Goal: Task Accomplishment & Management: Manage account settings

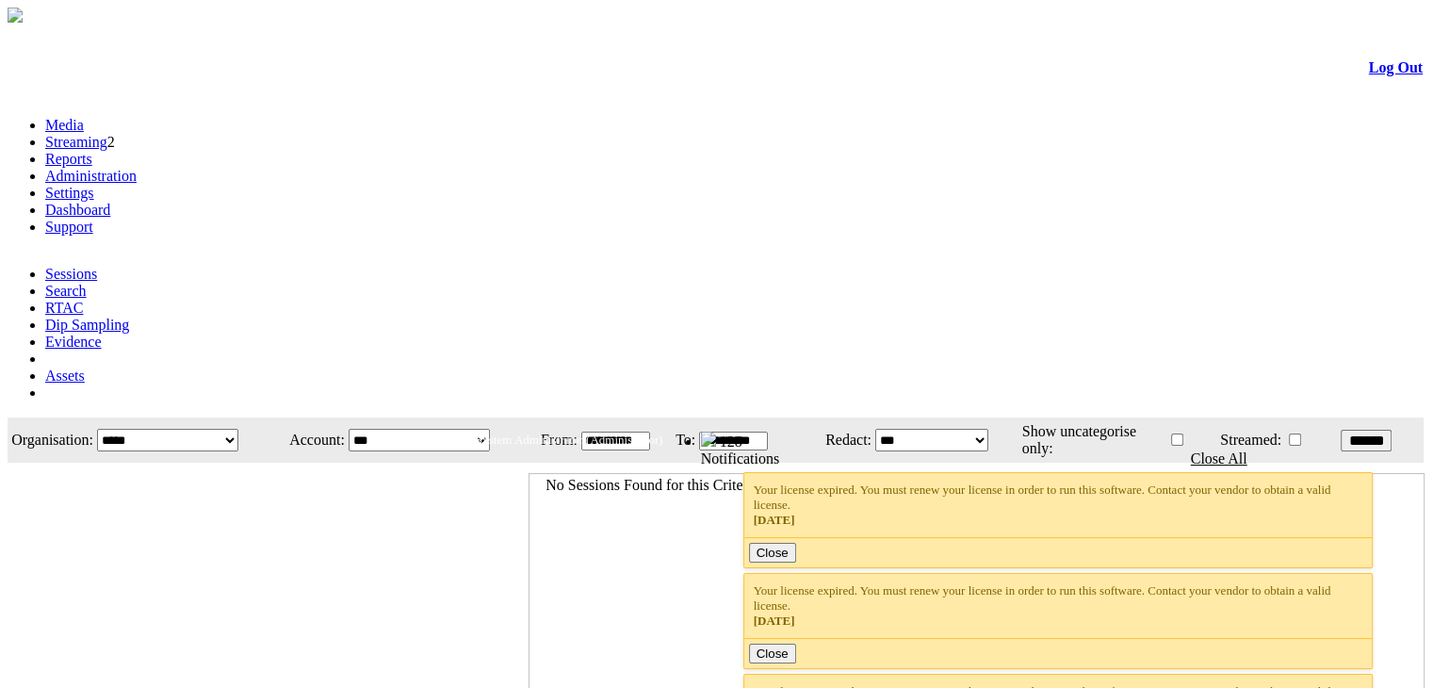
click at [94, 185] on link "Settings" at bounding box center [69, 193] width 49 height 16
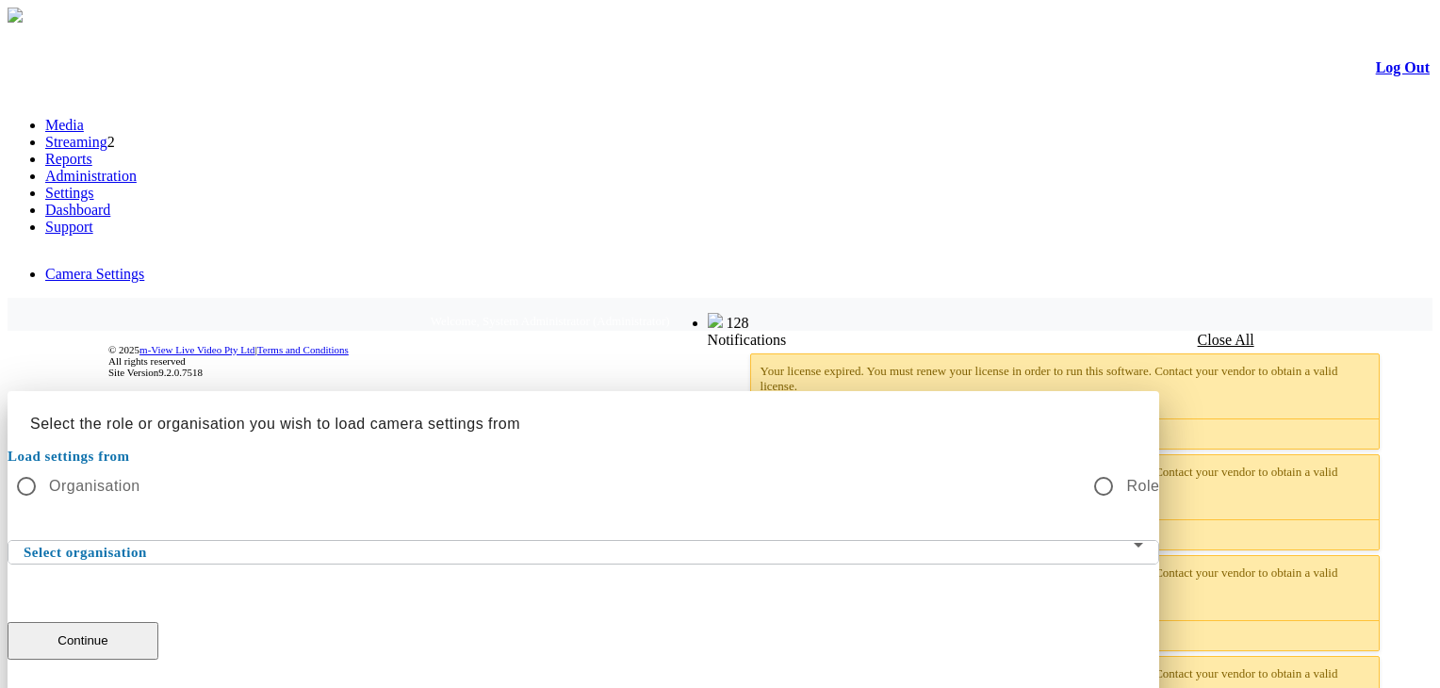
click at [698, 486] on div "Load settings from Organisation Role Select organisation Continue" at bounding box center [583, 581] width 1151 height 272
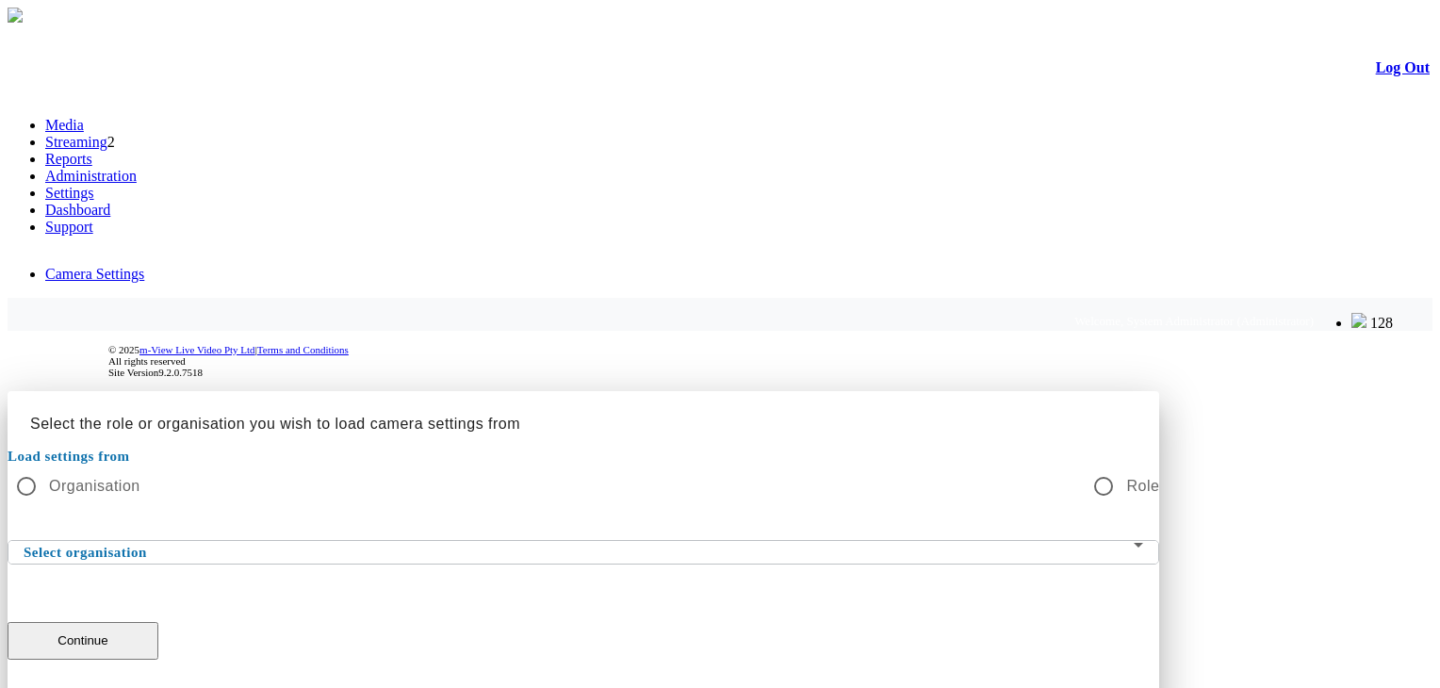
click at [714, 391] on div at bounding box center [720, 391] width 1425 height 0
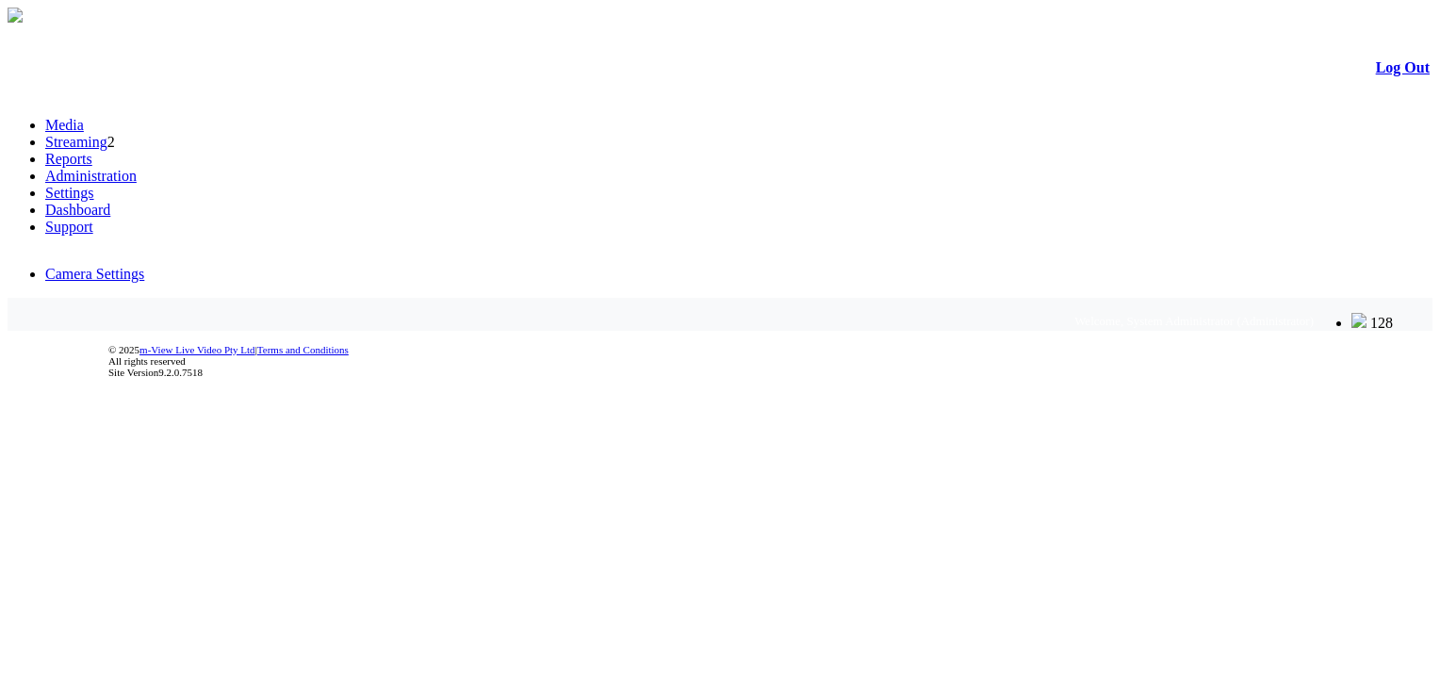
click at [404, 168] on li "Administration" at bounding box center [738, 176] width 1387 height 17
click at [137, 168] on link "Administration" at bounding box center [90, 176] width 91 height 16
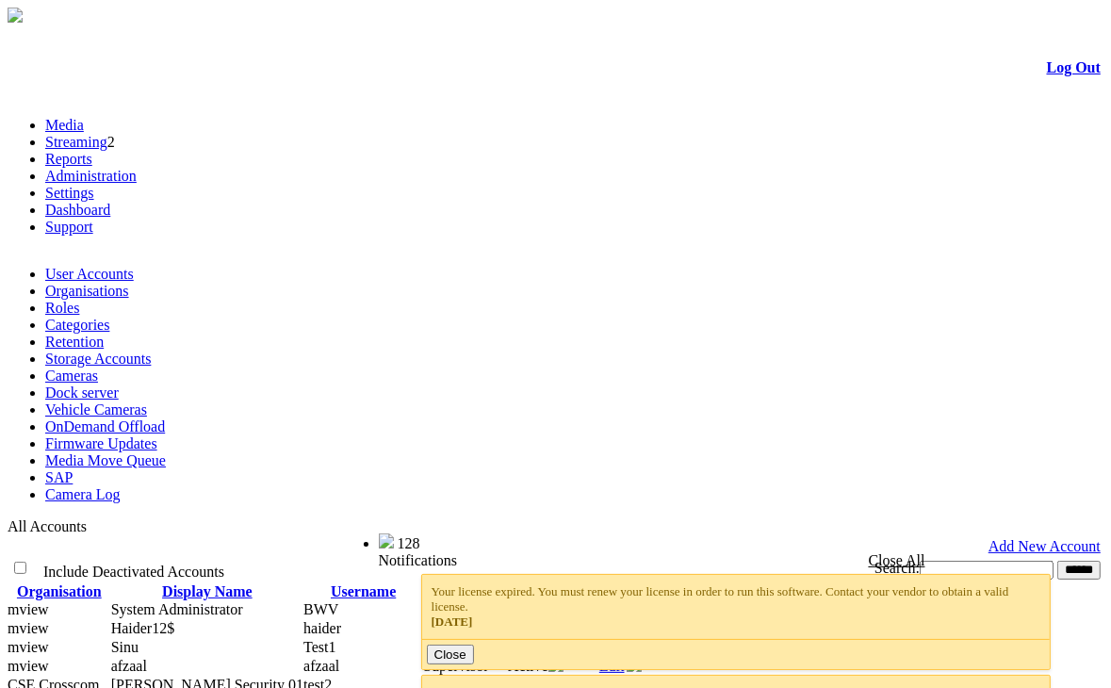
click at [157, 435] on link "Firmware Updates" at bounding box center [101, 443] width 112 height 16
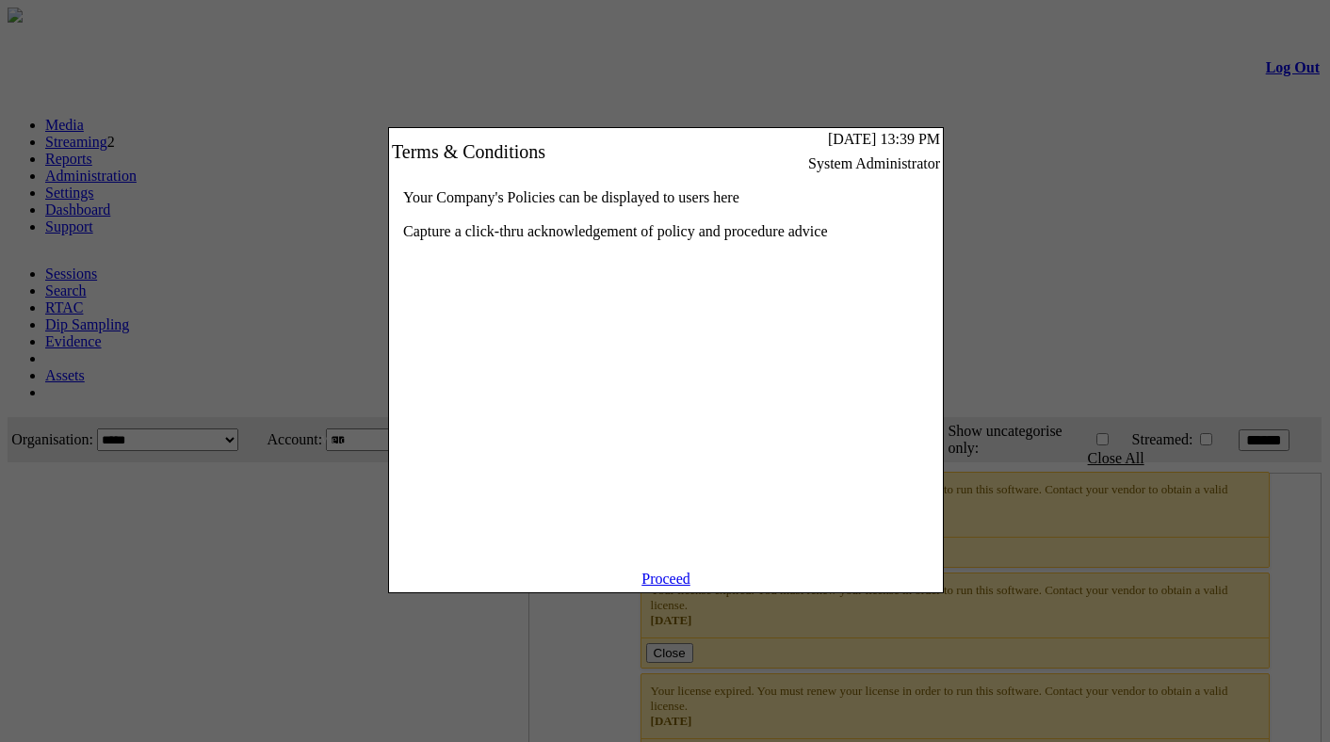
click at [667, 587] on link "Proceed" at bounding box center [666, 579] width 49 height 16
